Goal: Transaction & Acquisition: Purchase product/service

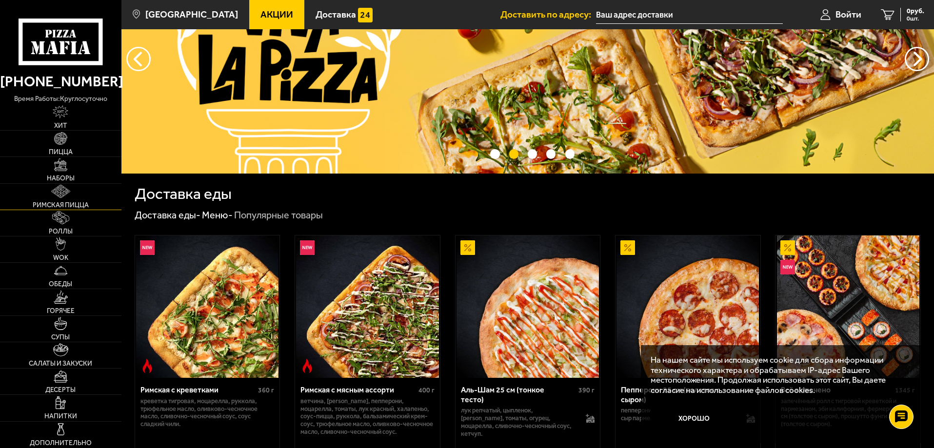
scroll to position [98, 0]
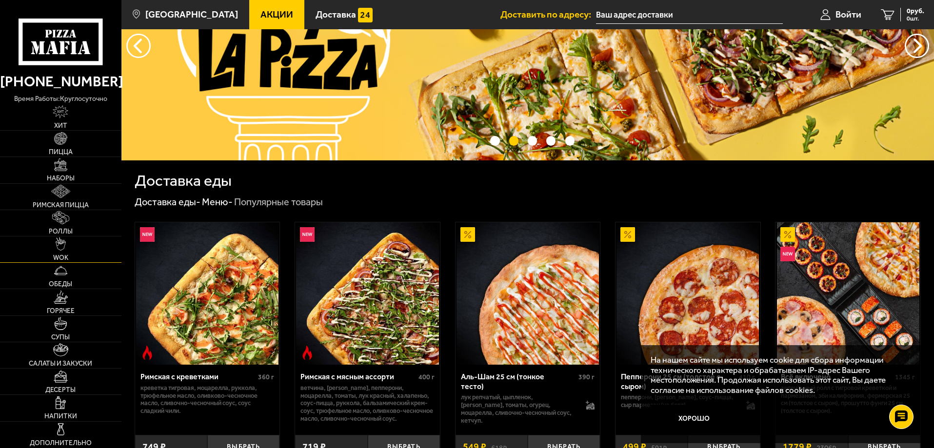
click at [63, 251] on link "WOK" at bounding box center [60, 249] width 121 height 26
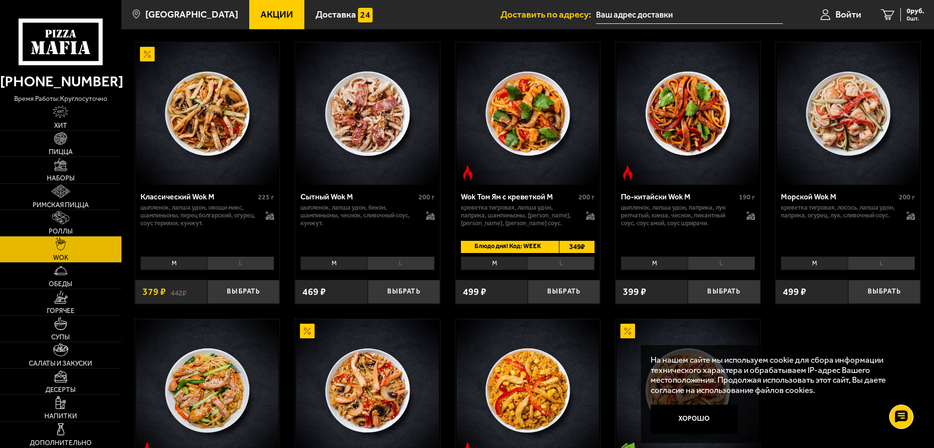
scroll to position [293, 0]
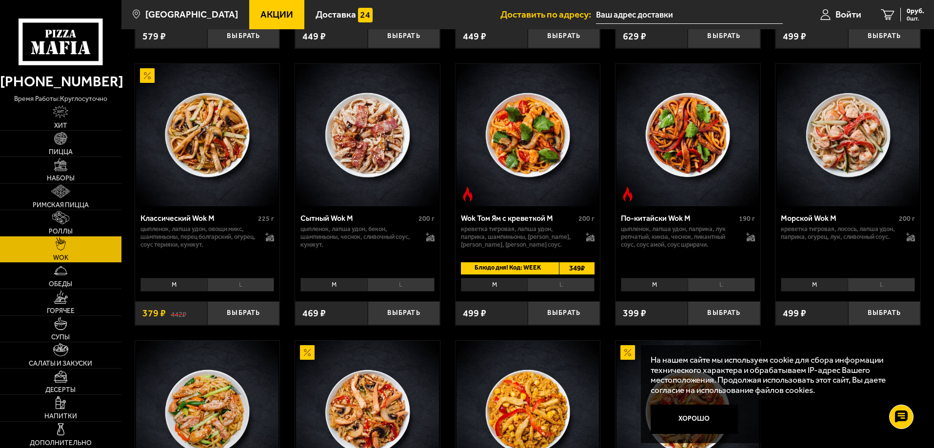
drag, startPoint x: 567, startPoint y: 311, endPoint x: 535, endPoint y: 274, distance: 48.1
click at [535, 274] on div "Wok Том Ям с креветкой M 200 г креветка тигровая, лапша удон, паприка, шампиньо…" at bounding box center [527, 265] width 145 height 119
click at [549, 316] on button "Выбрать" at bounding box center [564, 313] width 72 height 24
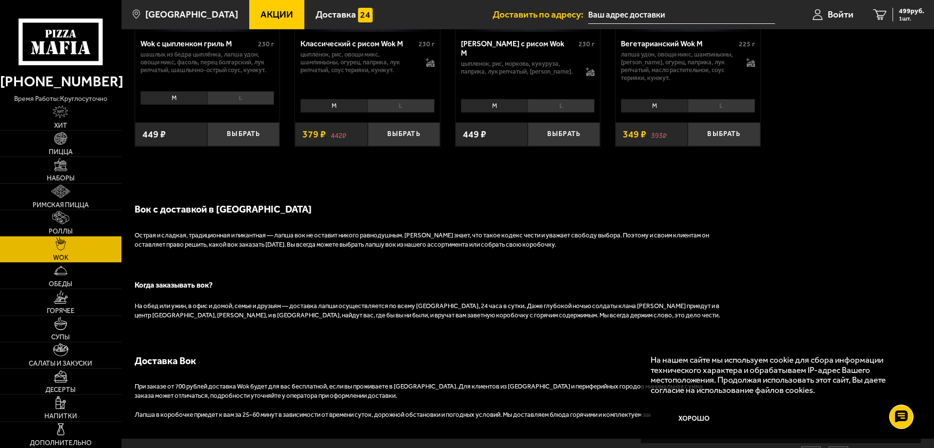
scroll to position [780, 0]
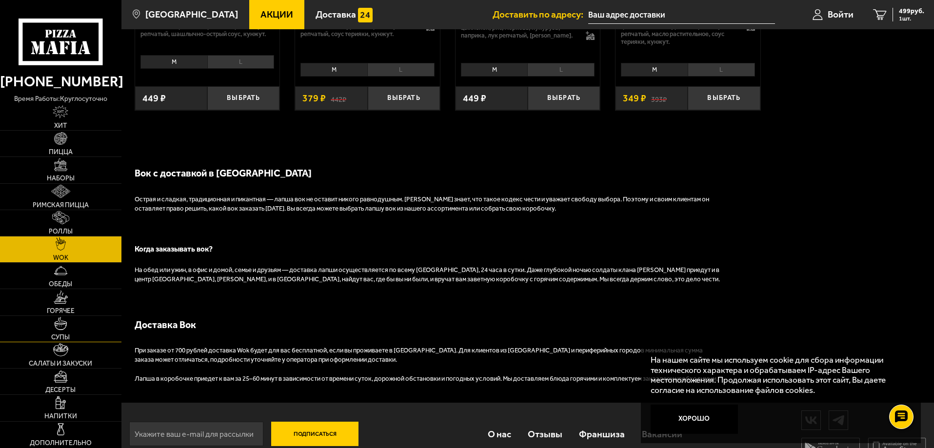
click at [59, 334] on span "Супы" at bounding box center [60, 337] width 19 height 7
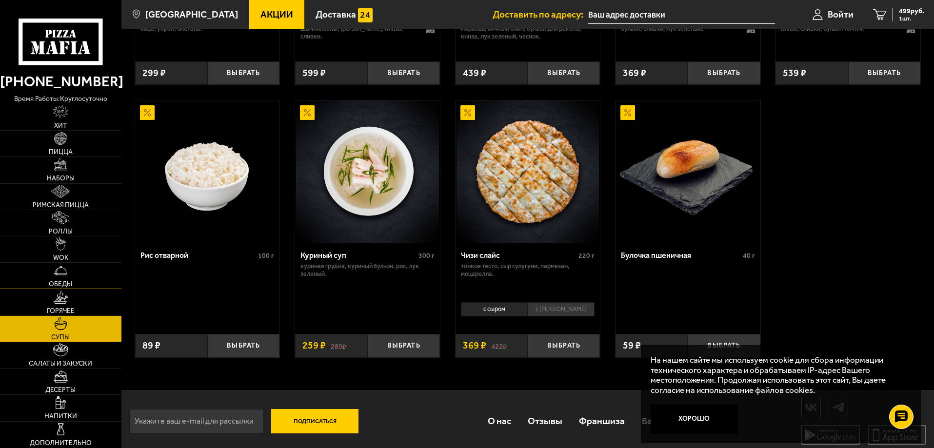
scroll to position [354, 0]
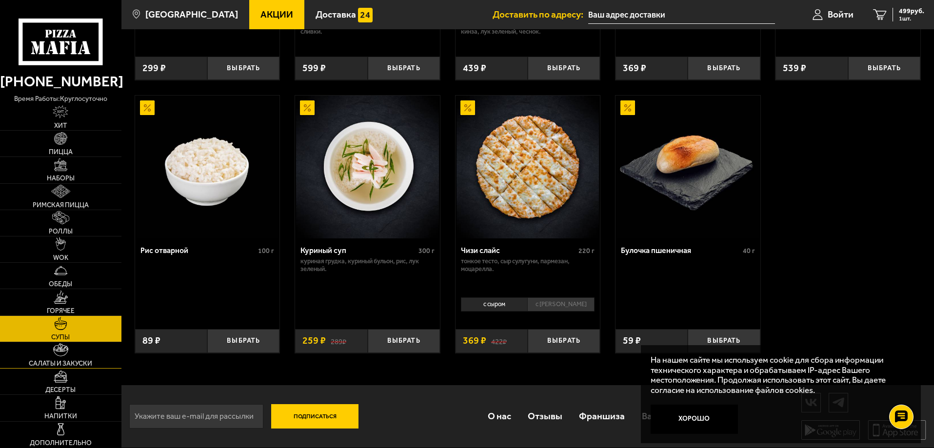
click at [57, 357] on link "Салаты и закуски" at bounding box center [60, 355] width 121 height 26
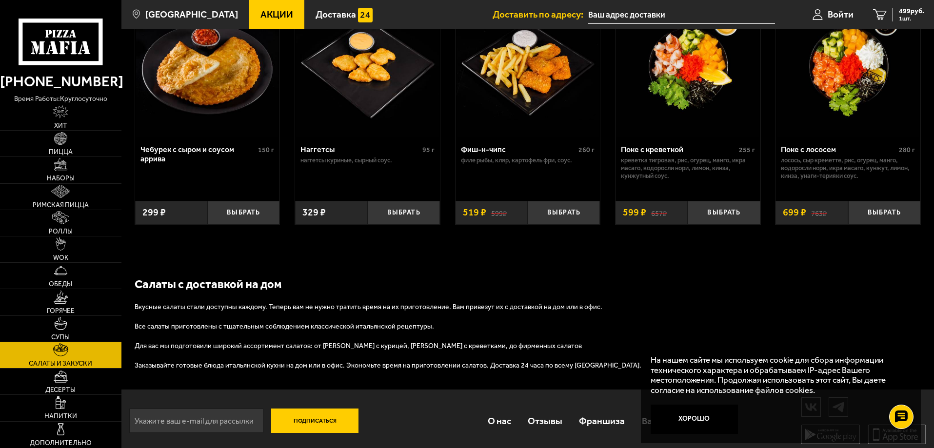
scroll to position [648, 0]
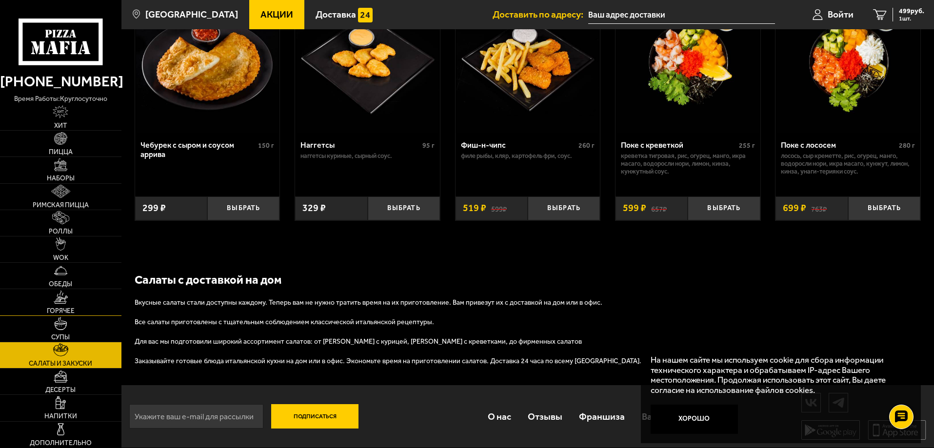
click at [63, 311] on span "Горячее" at bounding box center [61, 311] width 28 height 7
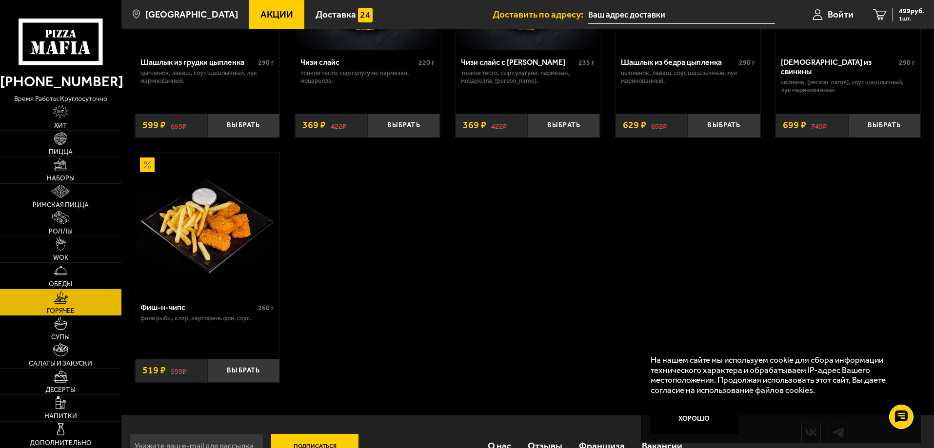
scroll to position [731, 0]
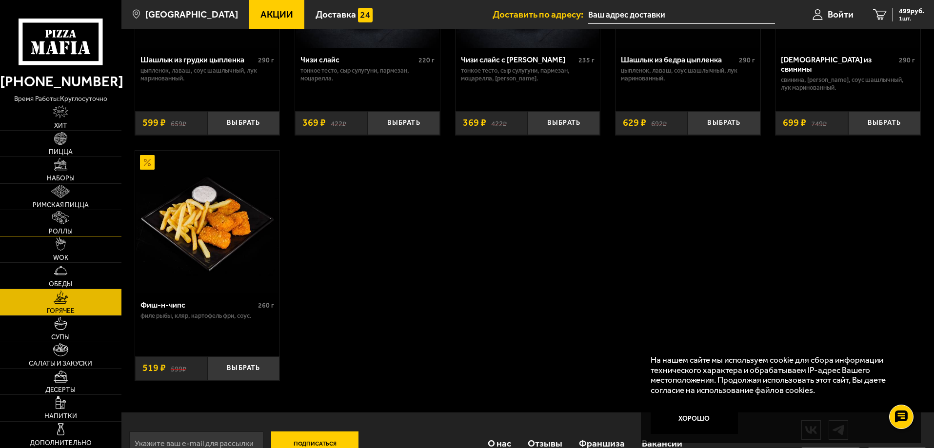
click at [60, 225] on link "Роллы" at bounding box center [60, 223] width 121 height 26
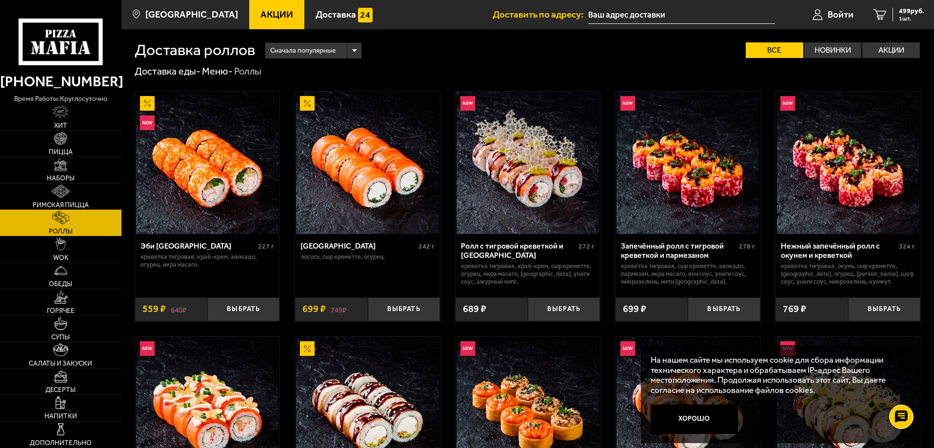
click at [56, 198] on link "Римская пицца" at bounding box center [60, 197] width 121 height 26
